Goal: Information Seeking & Learning: Check status

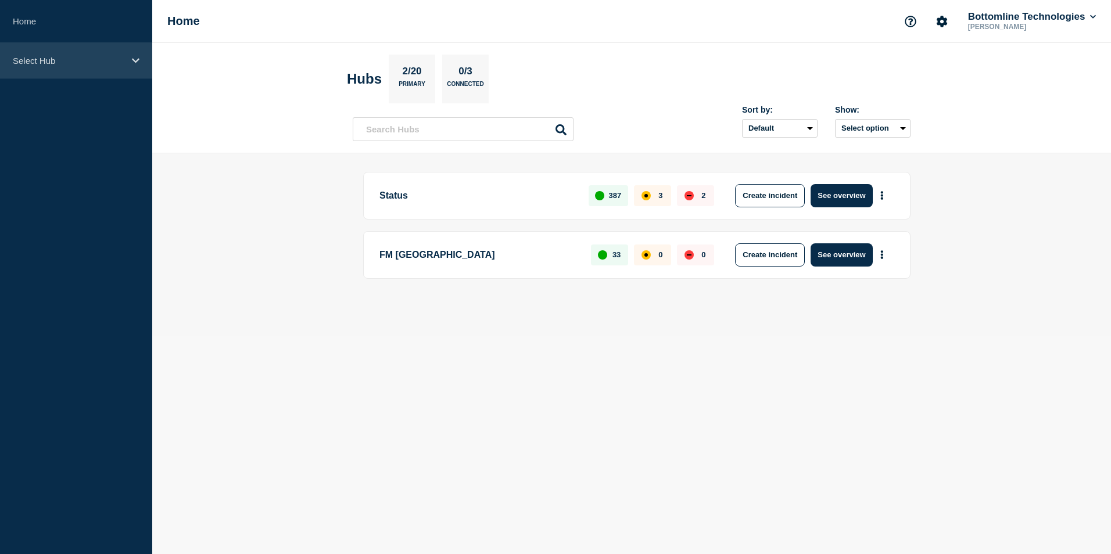
click at [34, 56] on p "Select Hub" at bounding box center [69, 61] width 112 height 10
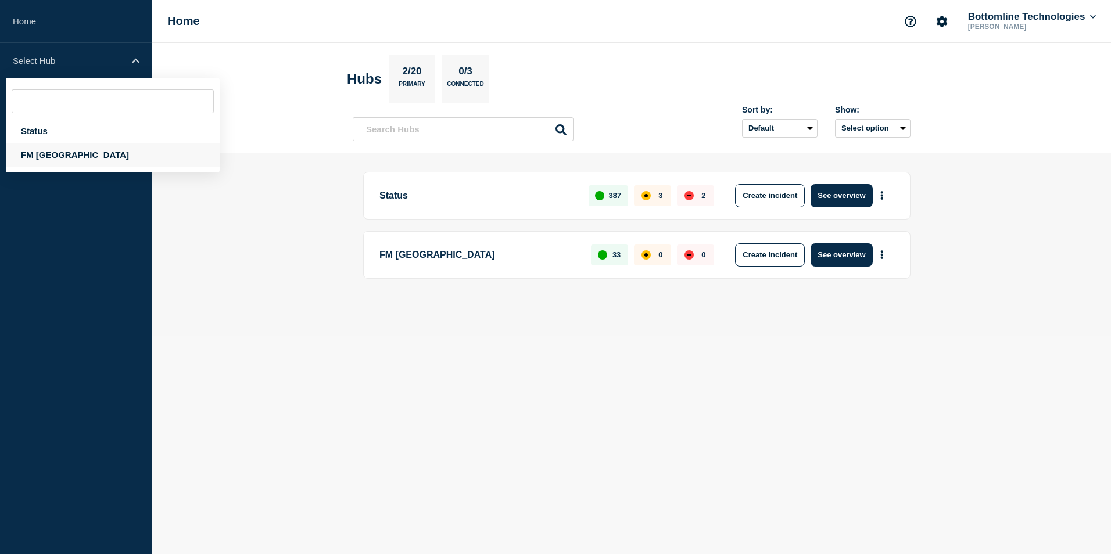
click at [55, 157] on div "FM [GEOGRAPHIC_DATA]" at bounding box center [113, 155] width 214 height 24
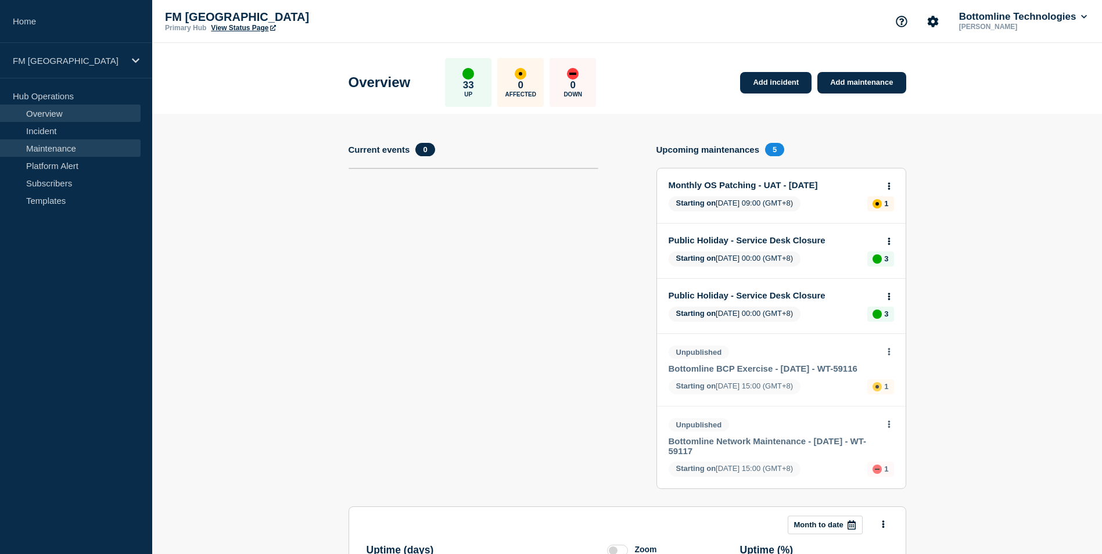
click at [57, 154] on link "Maintenance" at bounding box center [70, 147] width 141 height 17
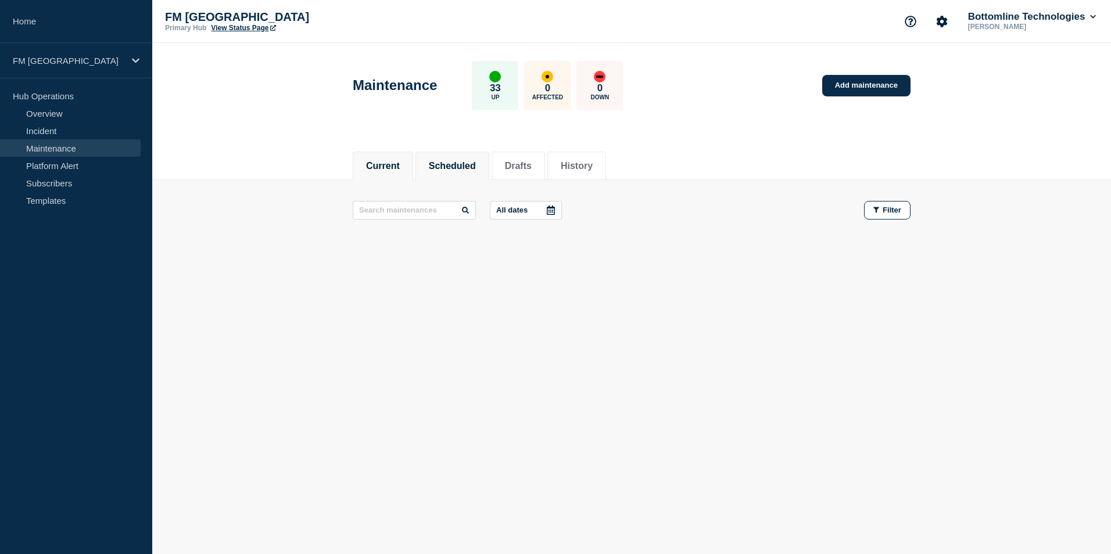
click at [457, 163] on button "Scheduled" at bounding box center [452, 166] width 47 height 10
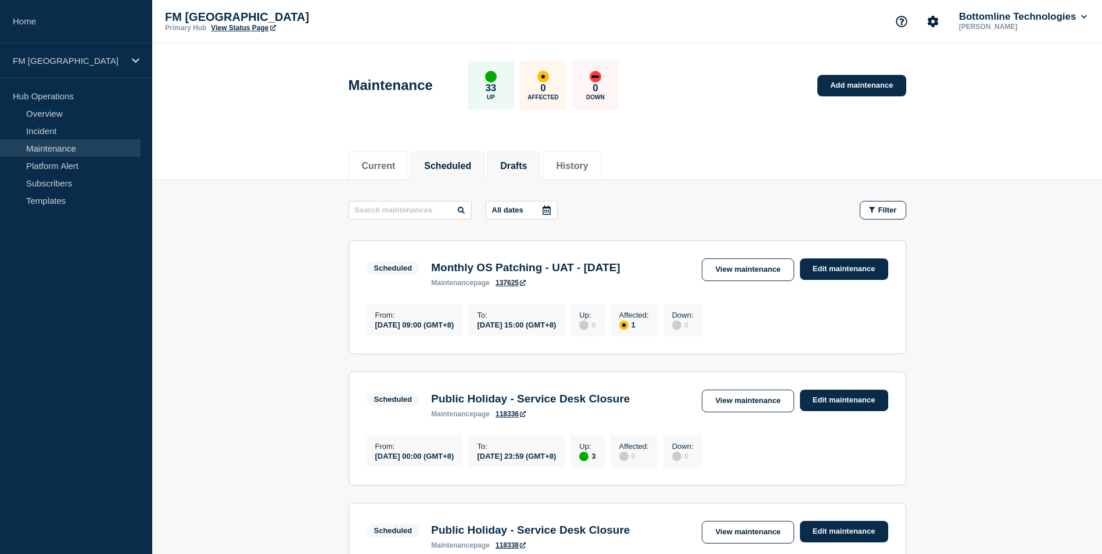
click at [522, 164] on button "Drafts" at bounding box center [513, 166] width 27 height 10
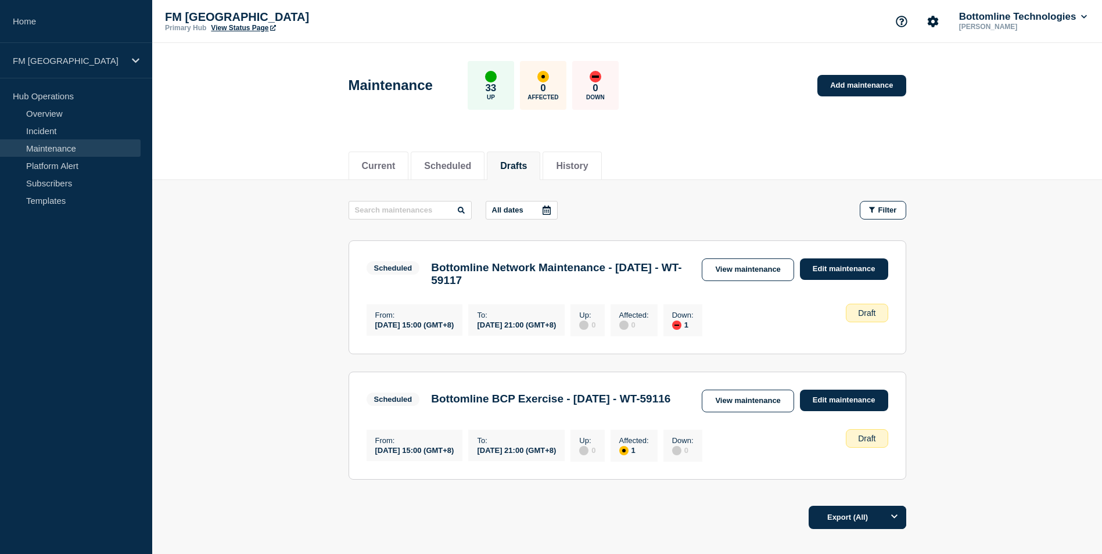
click at [962, 297] on main "All dates Filter Scheduled 1 Down Bottomline Network Maintenance - 04/OCT/25 - …" at bounding box center [627, 338] width 950 height 317
click at [598, 174] on li "History" at bounding box center [572, 166] width 59 height 28
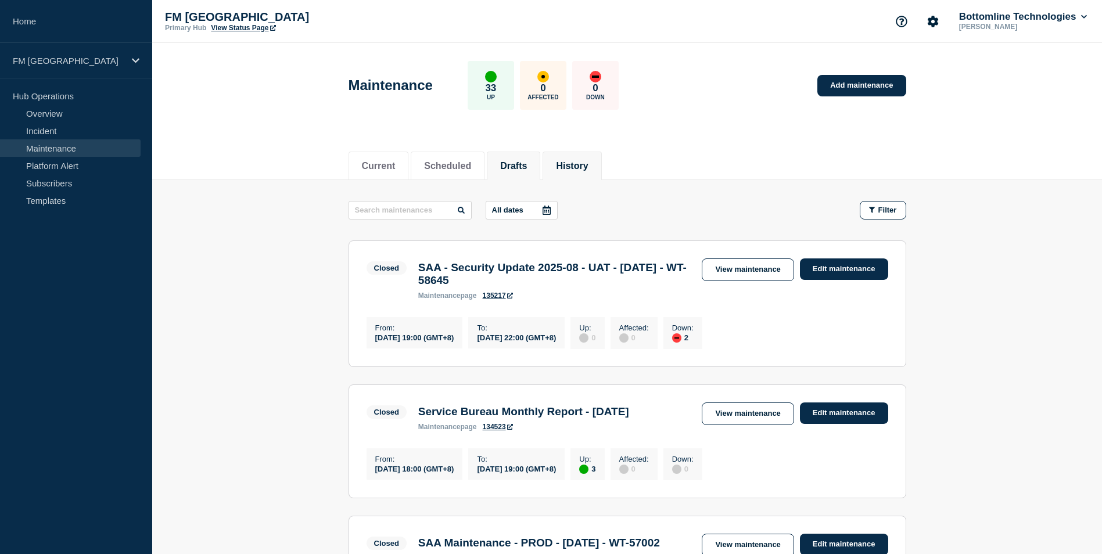
click at [522, 168] on button "Drafts" at bounding box center [513, 166] width 27 height 10
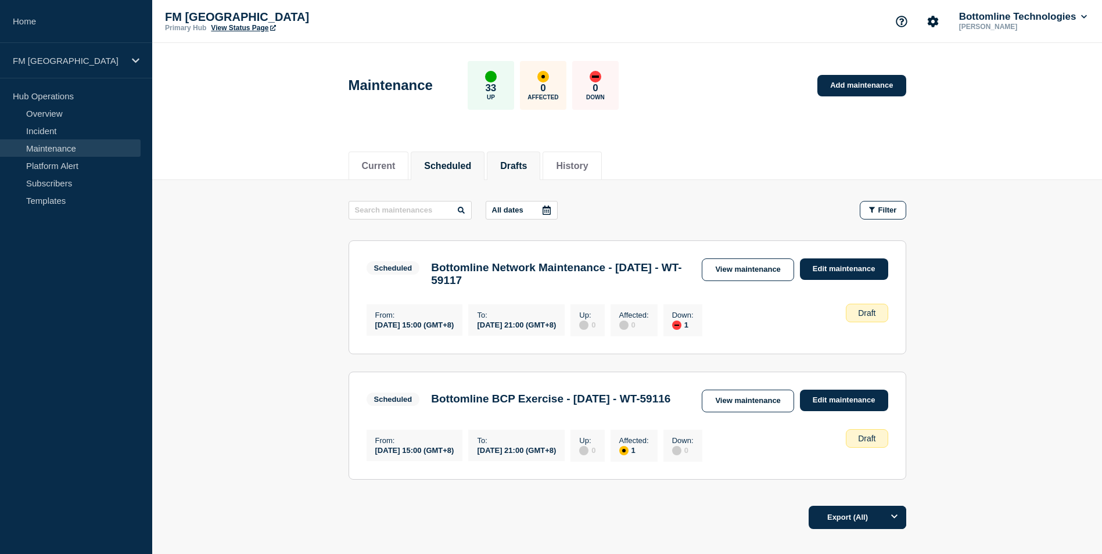
click at [461, 168] on button "Scheduled" at bounding box center [447, 166] width 47 height 10
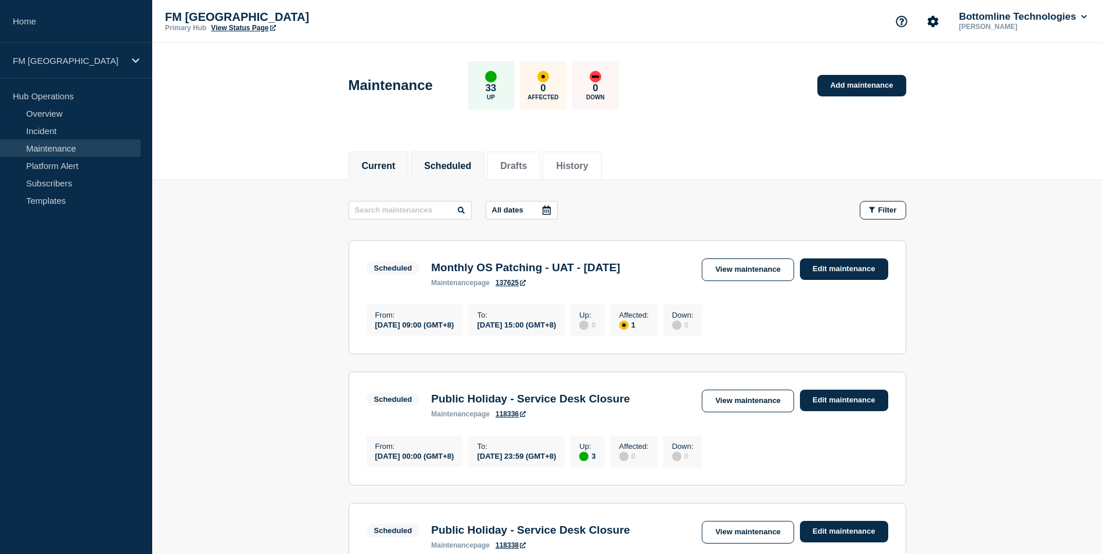
click at [386, 166] on button "Current" at bounding box center [379, 166] width 34 height 10
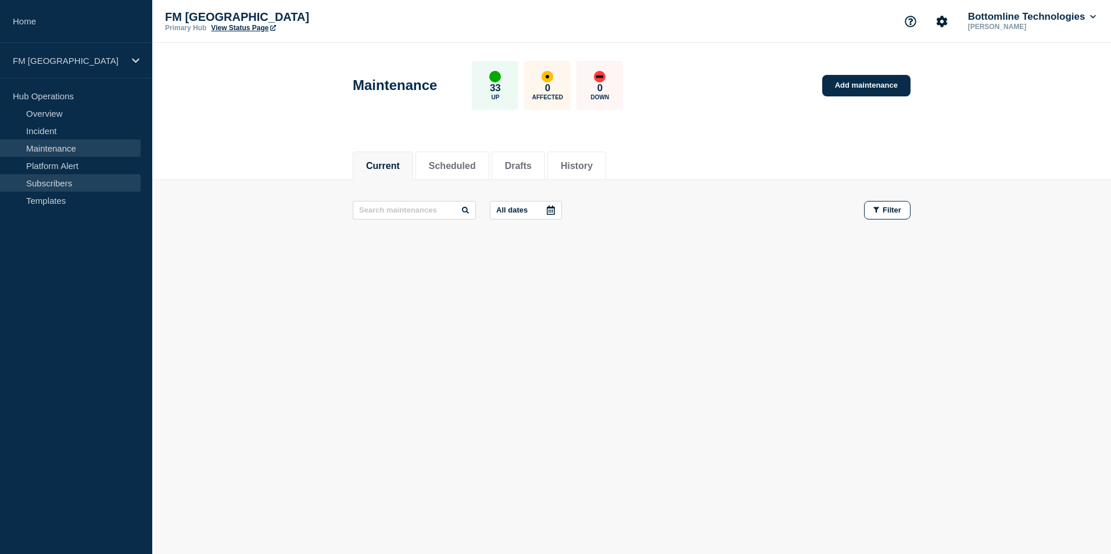
click at [56, 180] on link "Subscribers" at bounding box center [70, 182] width 141 height 17
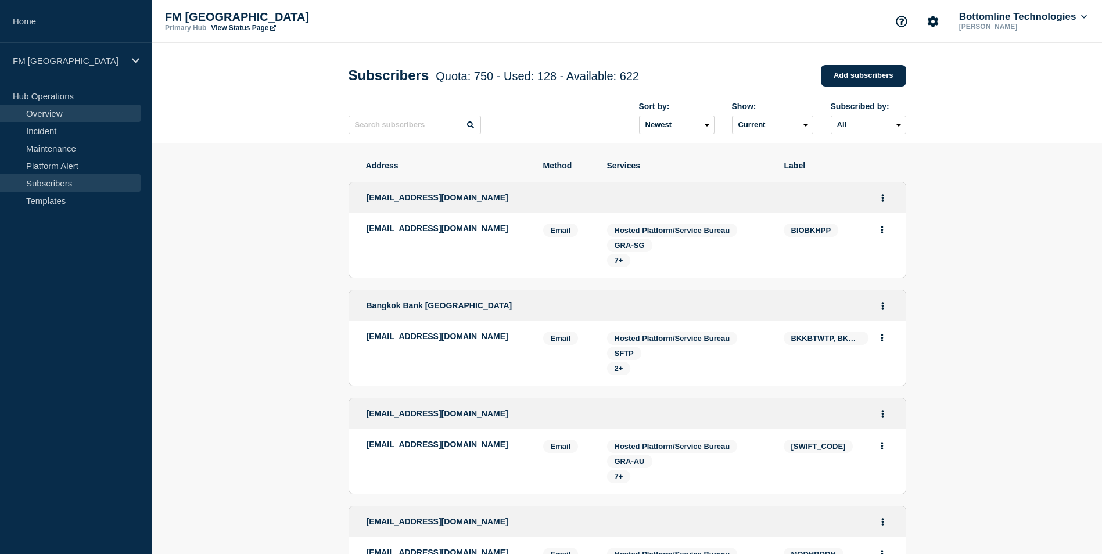
click at [52, 117] on link "Overview" at bounding box center [70, 113] width 141 height 17
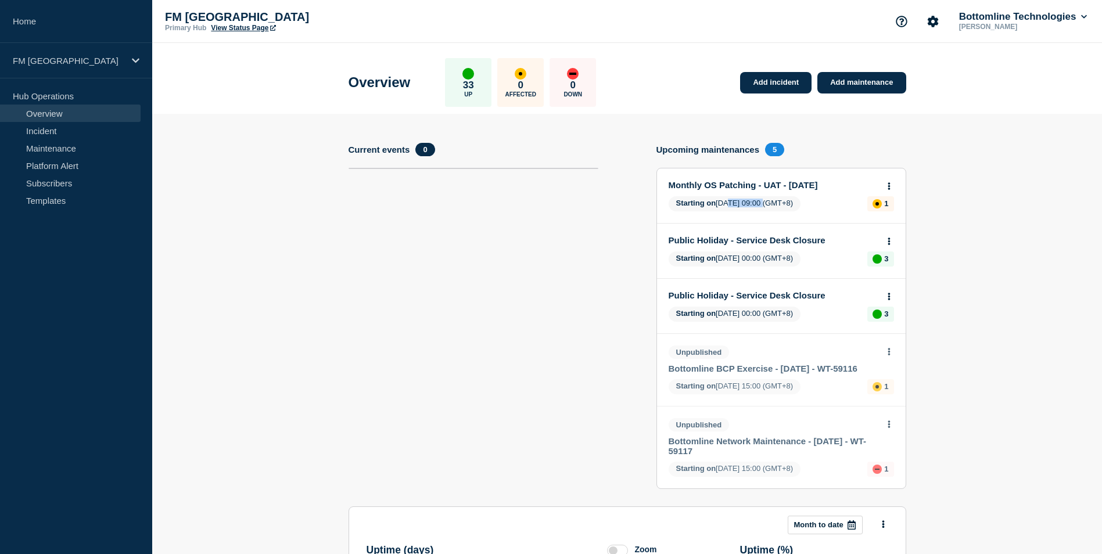
drag, startPoint x: 761, startPoint y: 204, endPoint x: 727, endPoint y: 207, distance: 33.8
click at [727, 207] on span "Starting on 2025-09-18 09:00 (GMT+8)" at bounding box center [735, 203] width 132 height 15
click at [836, 185] on link "Monthly OS Patching - UAT - 18 September 2025" at bounding box center [774, 185] width 210 height 10
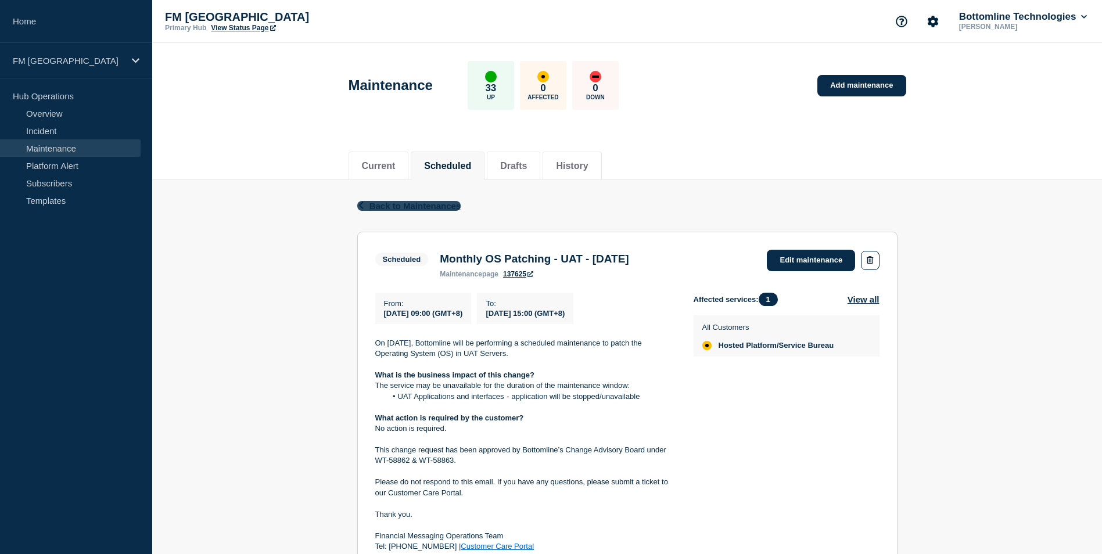
click at [419, 207] on span "Back to Maintenances" at bounding box center [415, 206] width 92 height 10
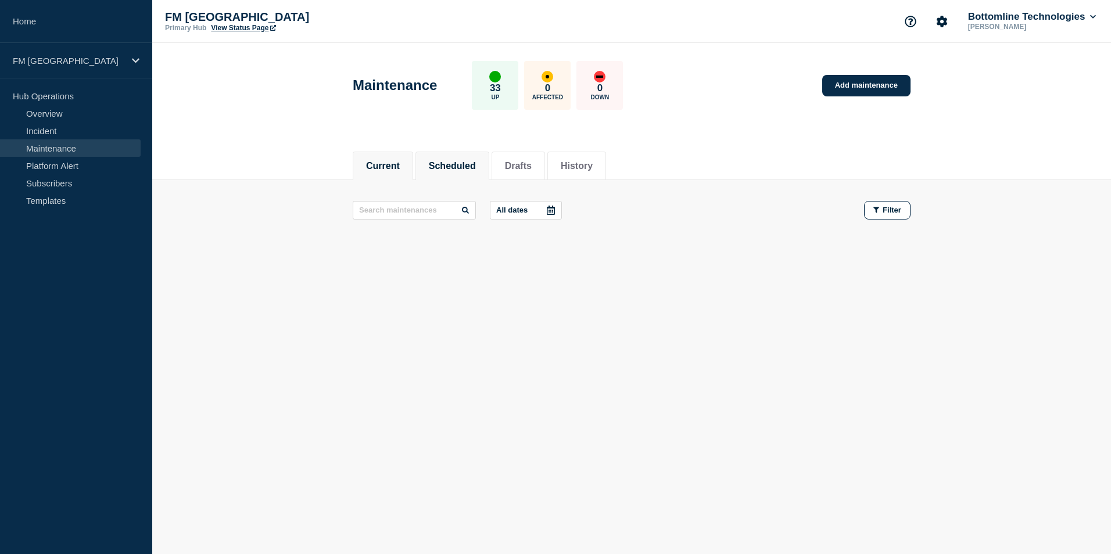
click at [463, 152] on li "Scheduled" at bounding box center [452, 166] width 74 height 28
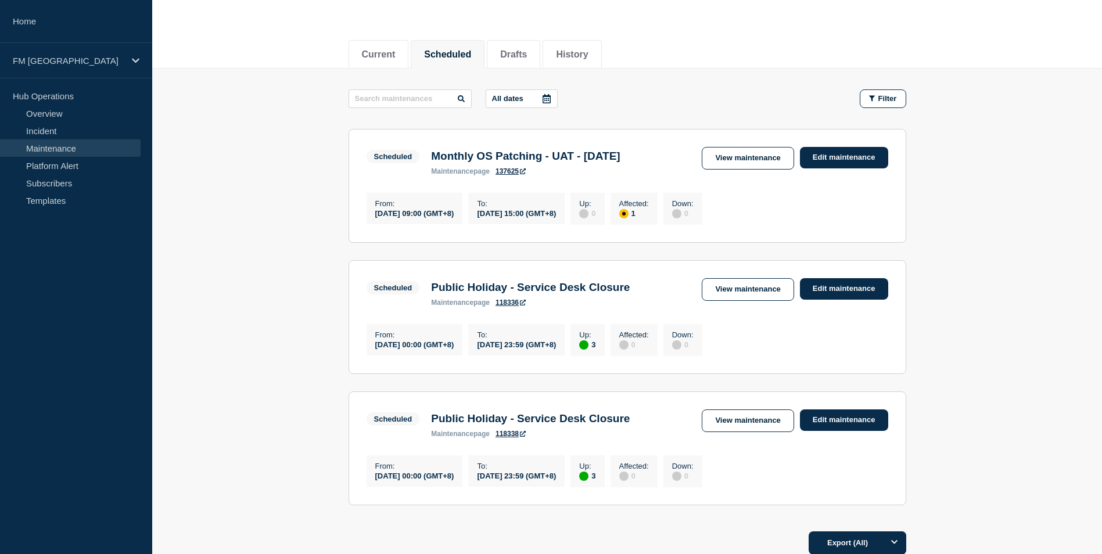
scroll to position [116, 0]
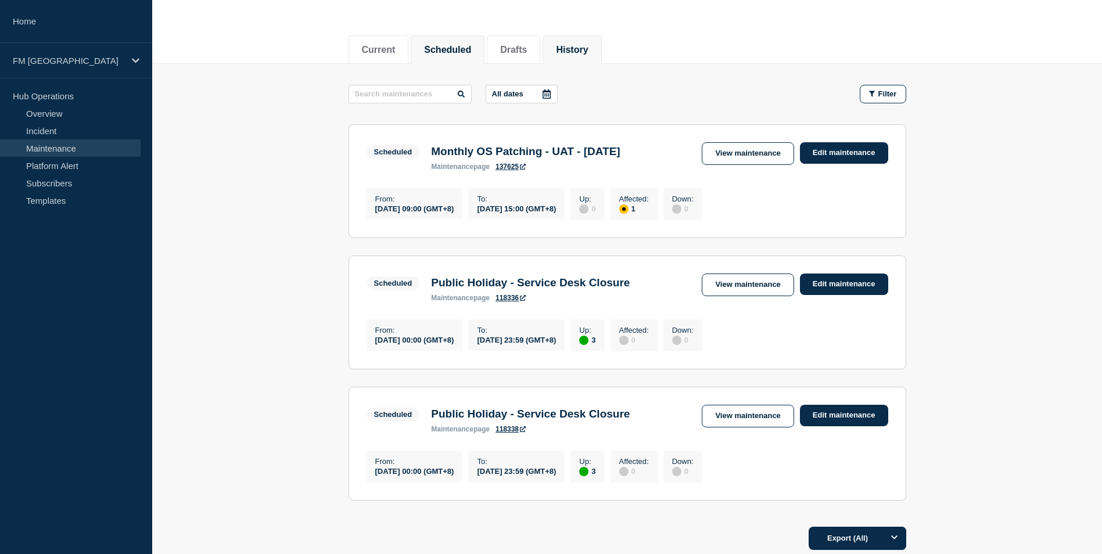
click at [583, 50] on button "History" at bounding box center [572, 50] width 32 height 10
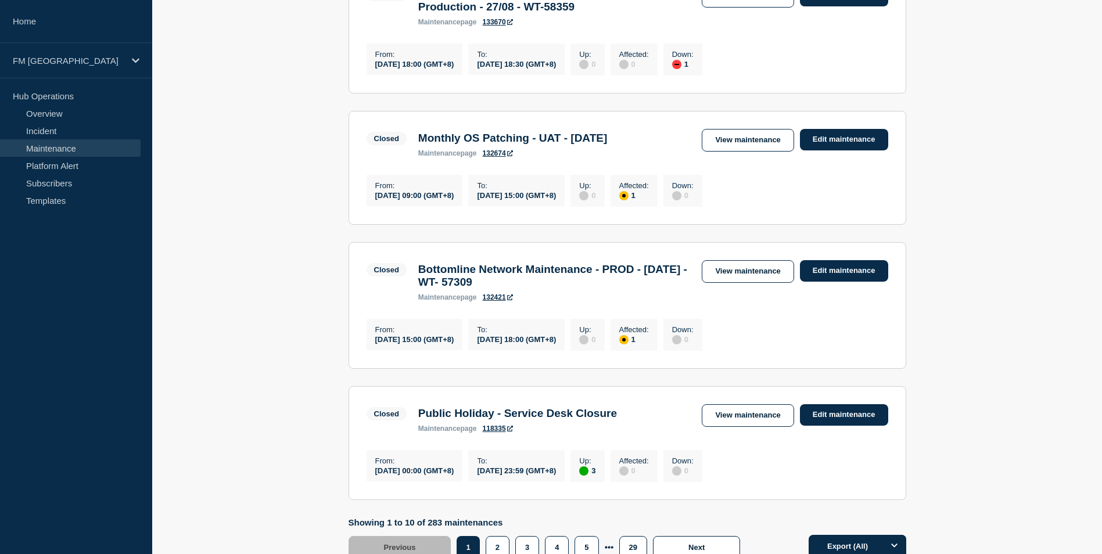
scroll to position [1104, 0]
